Goal: Complete application form

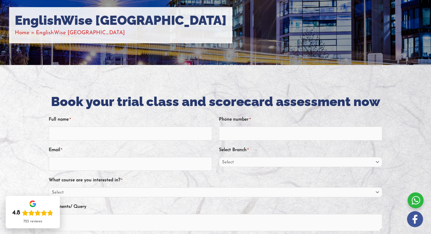
scroll to position [72, 0]
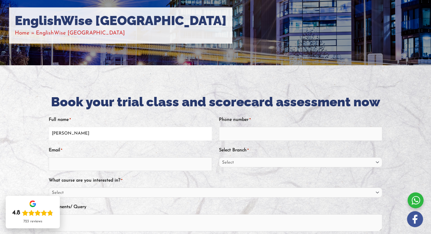
type input "Payal Sehgal"
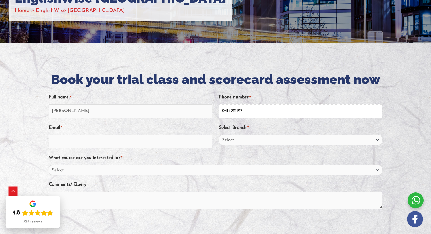
scroll to position [96, 0]
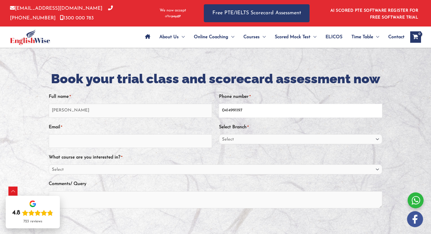
type input "0414991197"
select select "NAATI"
type input "payalsehgal007@gmail.com"
select select "Australian Capital Territory/Canberra"
click at [214, 196] on textarea "Comments/ Query" at bounding box center [216, 199] width 334 height 17
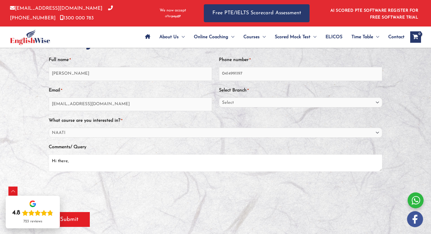
scroll to position [132, 0]
type textarea "Hi there, I would like to know where and when the above course is run"
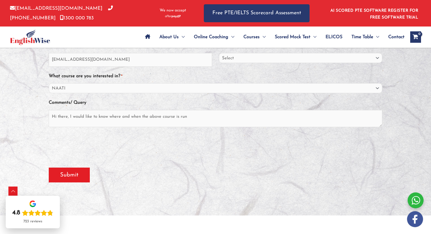
scroll to position [179, 0]
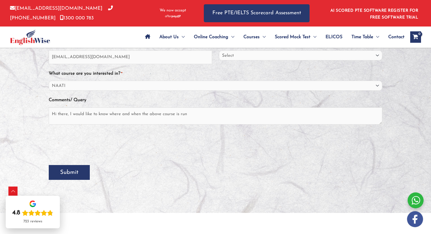
click at [76, 171] on input "Submit" at bounding box center [69, 172] width 41 height 15
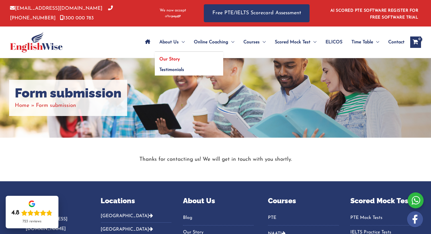
click at [161, 58] on span "Our Story" at bounding box center [169, 59] width 21 height 5
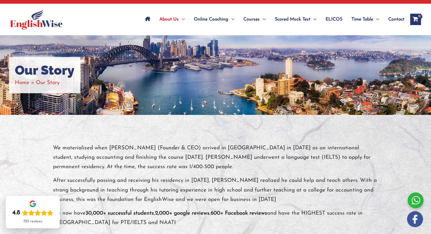
scroll to position [22, 0]
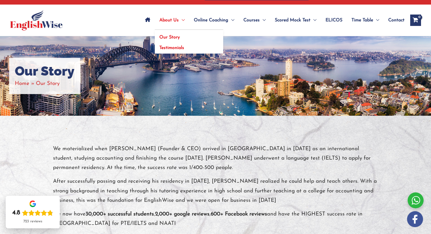
click at [159, 48] on span "Testimonials" at bounding box center [171, 48] width 25 height 5
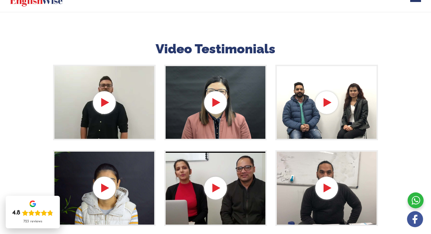
scroll to position [46, 0]
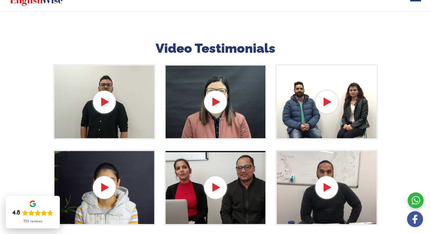
click at [326, 102] on div at bounding box center [326, 102] width 103 height 76
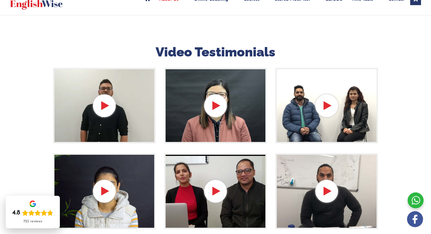
scroll to position [41, 0]
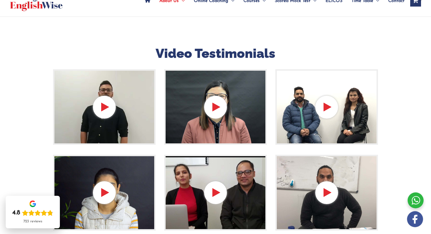
click at [95, 120] on img at bounding box center [104, 107] width 103 height 76
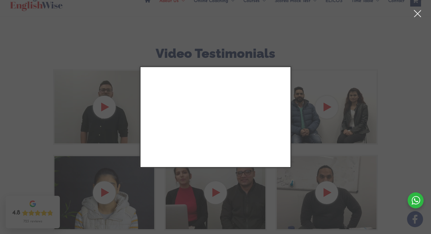
click at [314, 62] on div "Close" at bounding box center [215, 117] width 431 height 234
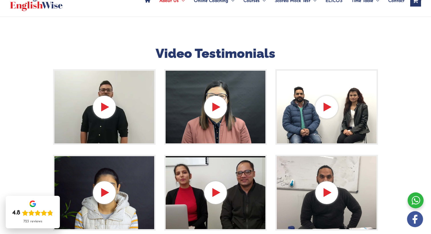
click at [188, 134] on img at bounding box center [215, 107] width 103 height 76
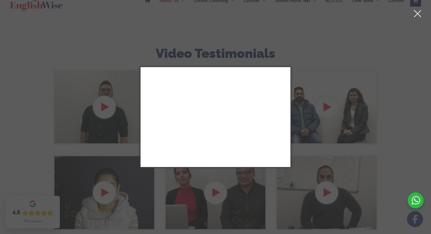
click at [306, 121] on div "Close" at bounding box center [215, 117] width 431 height 234
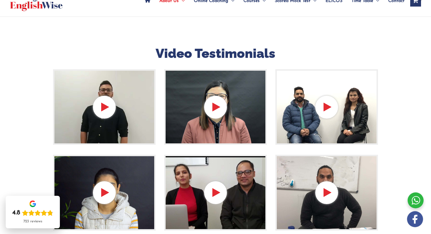
click at [306, 121] on img at bounding box center [326, 107] width 103 height 76
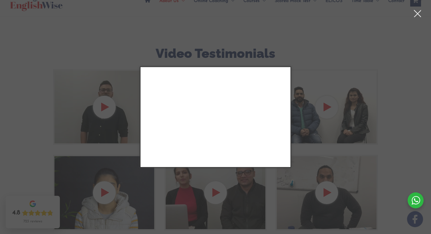
click at [135, 185] on div "Close" at bounding box center [215, 117] width 431 height 234
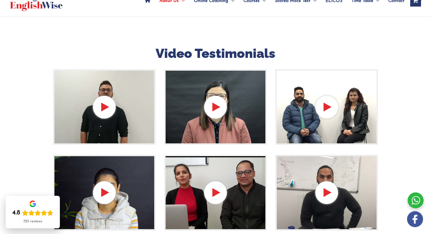
click at [135, 185] on img at bounding box center [104, 193] width 103 height 76
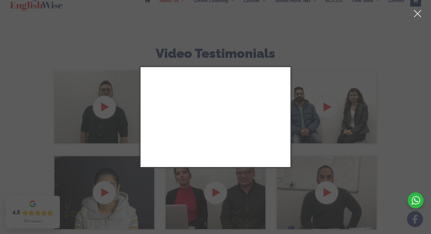
click at [217, 34] on div "Close" at bounding box center [215, 117] width 431 height 234
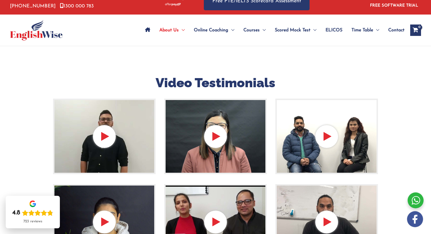
scroll to position [11, 0]
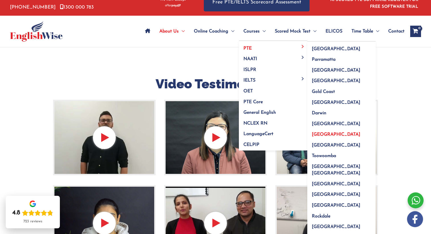
click at [319, 133] on span "[GEOGRAPHIC_DATA]" at bounding box center [336, 134] width 48 height 5
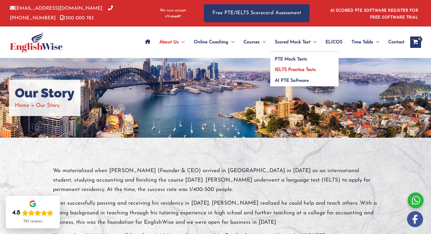
click at [283, 69] on span "IELTS Practice Tests" at bounding box center [295, 70] width 41 height 5
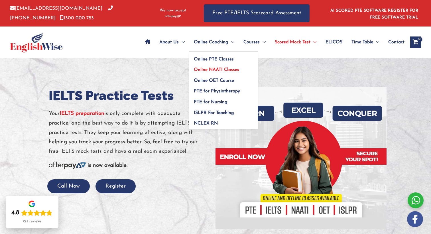
click at [207, 70] on span "Online NAATI Classes" at bounding box center [216, 70] width 45 height 5
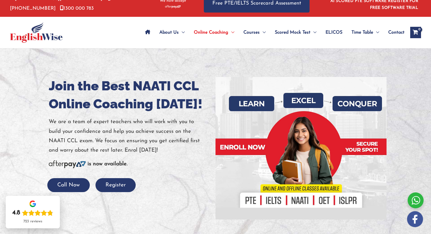
scroll to position [11, 0]
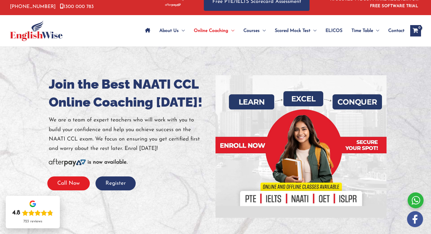
click at [77, 183] on button "Call Now" at bounding box center [68, 183] width 42 height 14
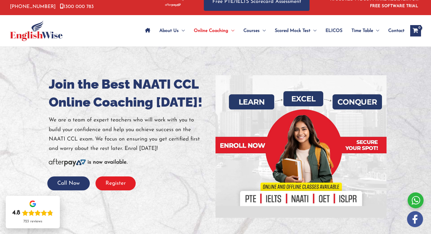
click at [119, 182] on button "Register" at bounding box center [116, 183] width 40 height 14
